Goal: Browse casually: Explore the website without a specific task or goal

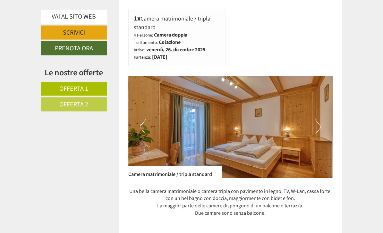
scroll to position [341, 0]
click at [320, 119] on button "Next" at bounding box center [318, 127] width 7 height 16
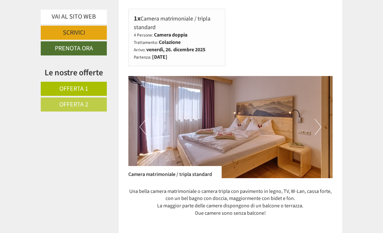
click at [322, 118] on img at bounding box center [230, 127] width 205 height 102
click at [315, 122] on button "Next" at bounding box center [318, 127] width 7 height 16
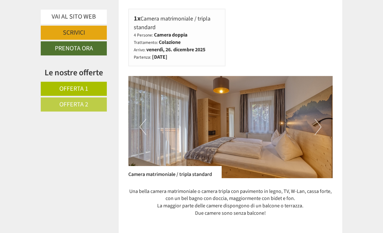
click at [318, 119] on button "Next" at bounding box center [318, 127] width 7 height 16
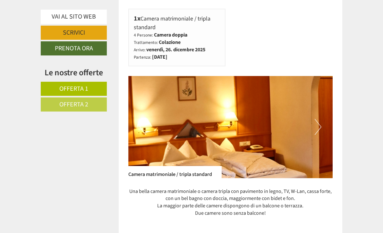
click at [321, 119] on button "Next" at bounding box center [318, 127] width 7 height 16
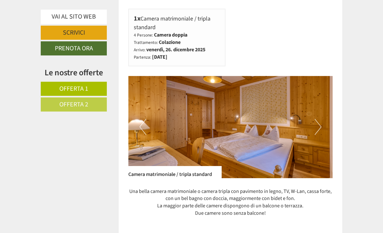
click at [320, 119] on button "Next" at bounding box center [318, 127] width 7 height 16
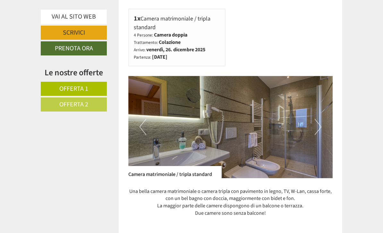
click at [322, 115] on img at bounding box center [230, 127] width 205 height 102
click at [319, 119] on button "Next" at bounding box center [318, 127] width 7 height 16
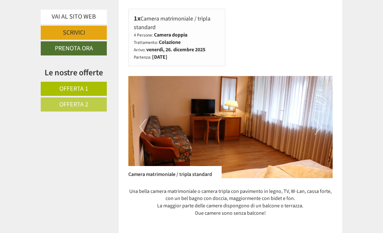
click at [321, 119] on button "Next" at bounding box center [318, 127] width 7 height 16
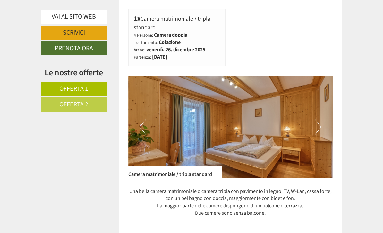
click at [320, 119] on button "Next" at bounding box center [318, 127] width 7 height 16
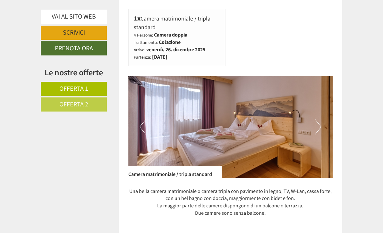
click at [322, 119] on img at bounding box center [230, 127] width 205 height 102
click at [326, 119] on img at bounding box center [230, 127] width 205 height 102
click at [320, 119] on button "Next" at bounding box center [318, 127] width 7 height 16
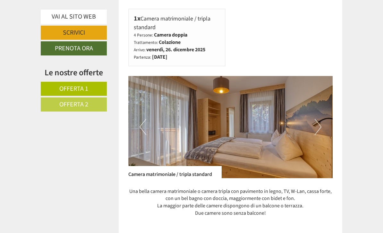
click at [320, 119] on button "Next" at bounding box center [318, 127] width 7 height 16
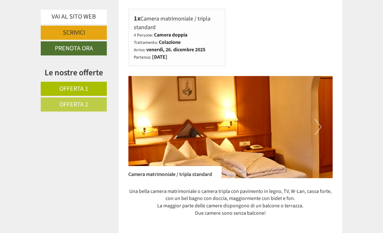
click at [322, 120] on img at bounding box center [230, 127] width 205 height 102
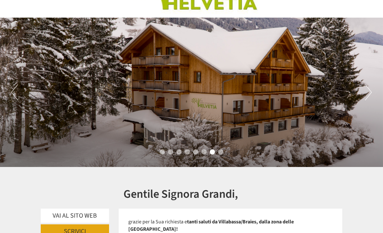
scroll to position [31, 0]
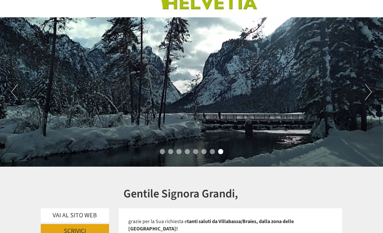
click at [368, 93] on button "Next" at bounding box center [368, 92] width 7 height 16
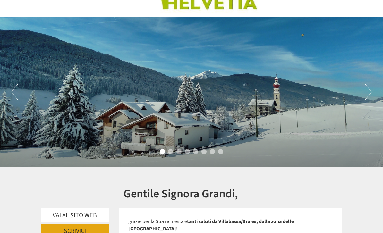
click at [369, 94] on button "Next" at bounding box center [368, 92] width 7 height 16
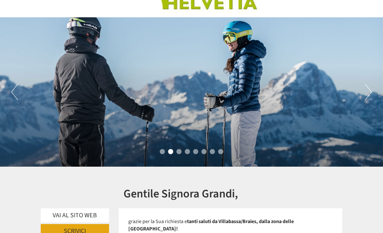
click at [367, 90] on button "Next" at bounding box center [368, 92] width 7 height 16
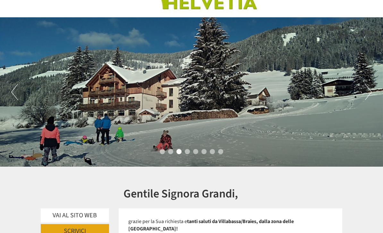
click at [370, 93] on button "Next" at bounding box center [368, 92] width 7 height 16
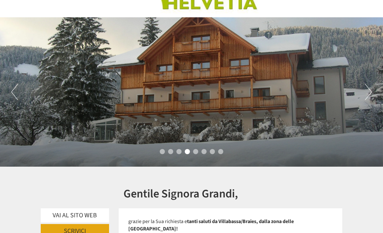
click at [369, 91] on button "Next" at bounding box center [368, 92] width 7 height 16
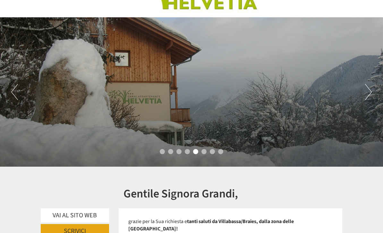
click at [369, 93] on button "Next" at bounding box center [368, 92] width 7 height 16
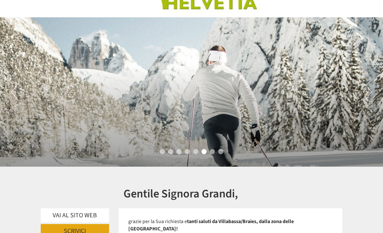
click at [369, 94] on button "Next" at bounding box center [368, 92] width 7 height 16
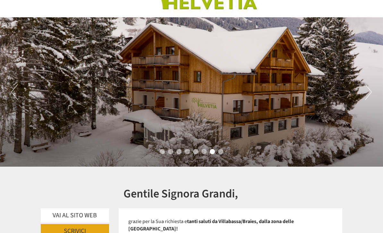
click at [370, 94] on button "Next" at bounding box center [368, 92] width 7 height 16
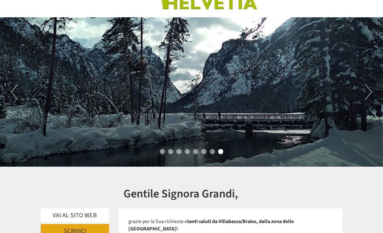
click at [370, 94] on button "Next" at bounding box center [368, 92] width 7 height 16
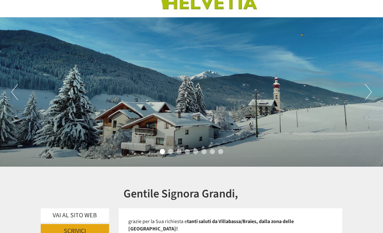
click at [371, 93] on button "Next" at bounding box center [368, 92] width 7 height 16
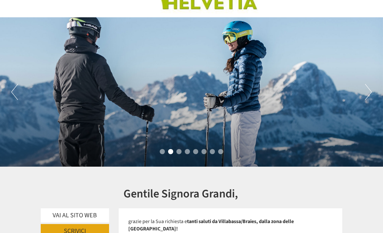
click at [371, 92] on button "Next" at bounding box center [368, 92] width 7 height 16
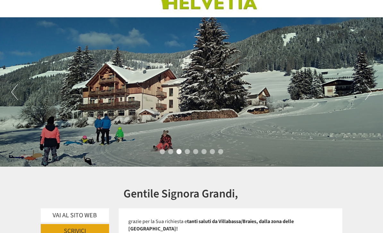
click at [371, 90] on button "Next" at bounding box center [368, 92] width 7 height 16
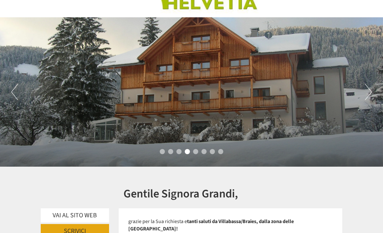
click at [371, 88] on button "Next" at bounding box center [368, 92] width 7 height 16
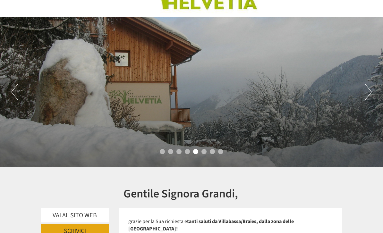
click at [371, 85] on button "Next" at bounding box center [368, 92] width 7 height 16
